Goal: Transaction & Acquisition: Purchase product/service

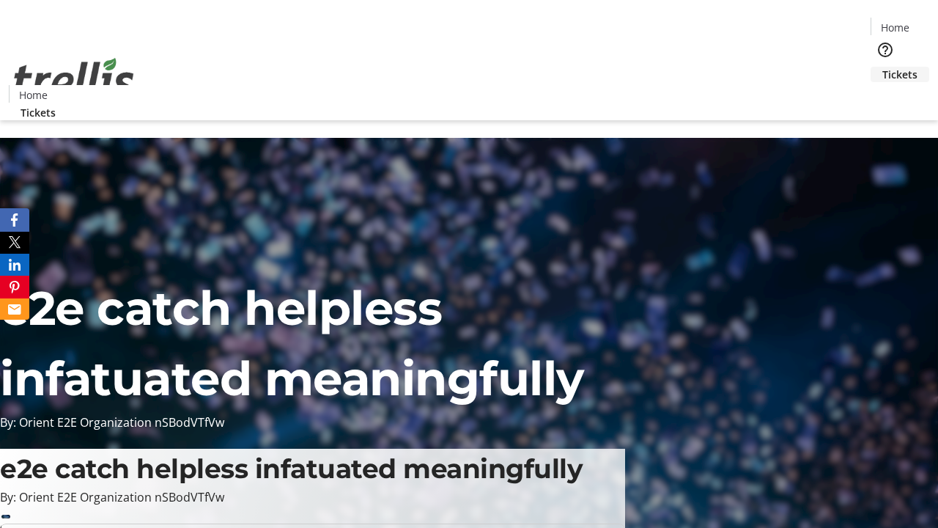
click at [882, 67] on span "Tickets" at bounding box center [899, 74] width 35 height 15
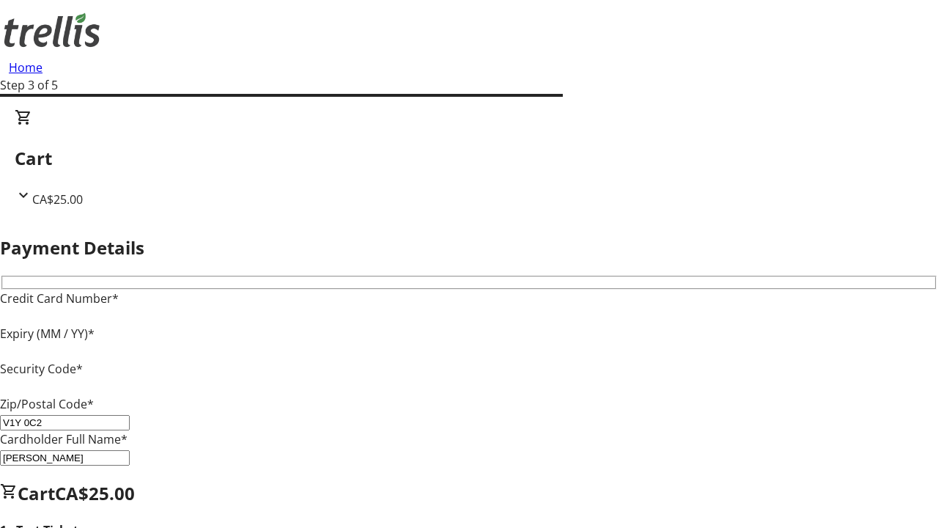
type input "V1Y 0C2"
